Goal: Task Accomplishment & Management: Use online tool/utility

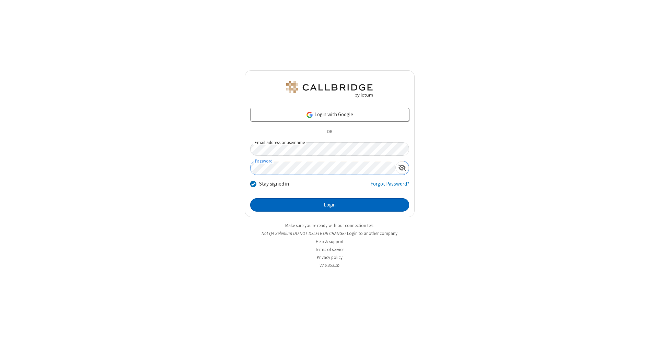
click at [329, 205] on button "Login" at bounding box center [329, 205] width 159 height 14
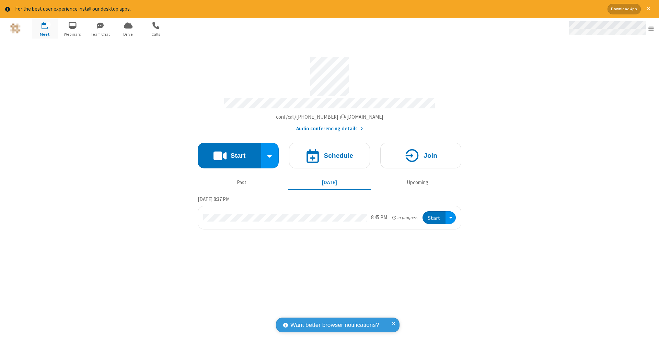
click at [651, 29] on span "Open menu" at bounding box center [650, 28] width 5 height 7
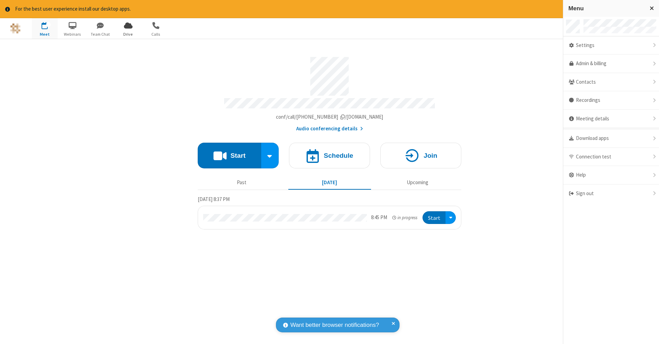
click at [128, 34] on span "Drive" at bounding box center [128, 34] width 26 height 6
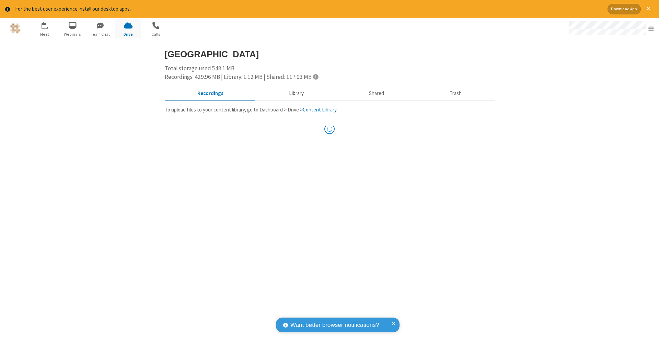
click at [293, 93] on button "Library" at bounding box center [296, 93] width 80 height 13
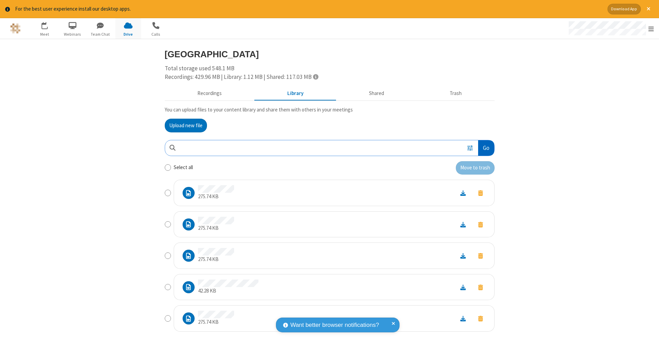
click at [483, 147] on button "Go" at bounding box center [486, 147] width 16 height 15
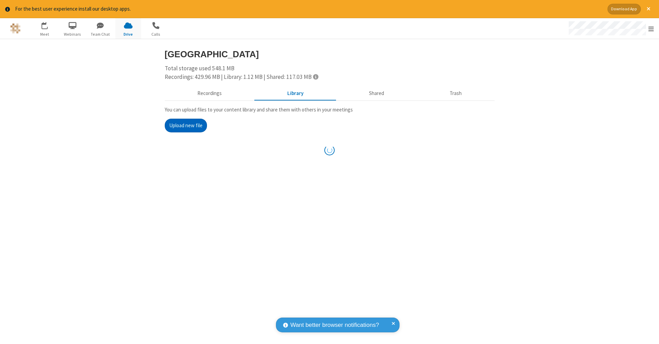
click at [183, 125] on button "Upload new file" at bounding box center [186, 126] width 42 height 14
